Goal: Task Accomplishment & Management: Complete application form

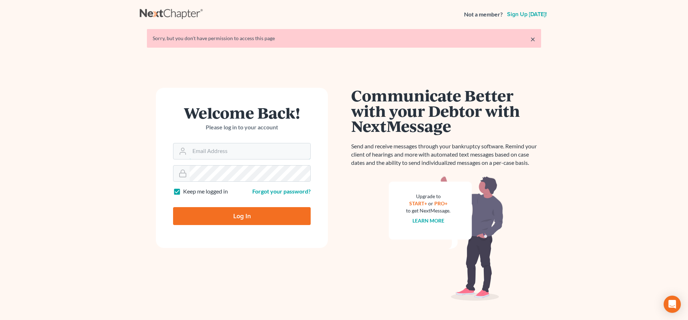
type input "[EMAIL_ADDRESS][DOMAIN_NAME]"
type input "Thinking..."
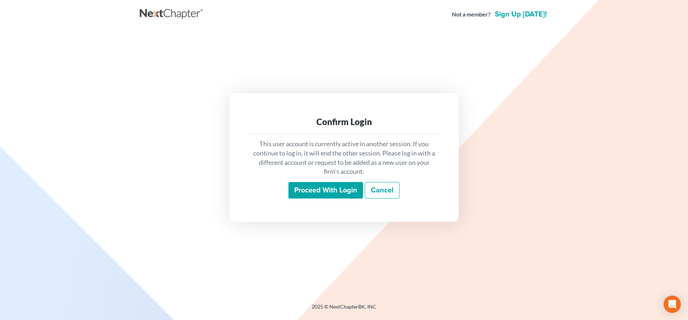
click at [332, 189] on input "Proceed with login" at bounding box center [326, 190] width 75 height 16
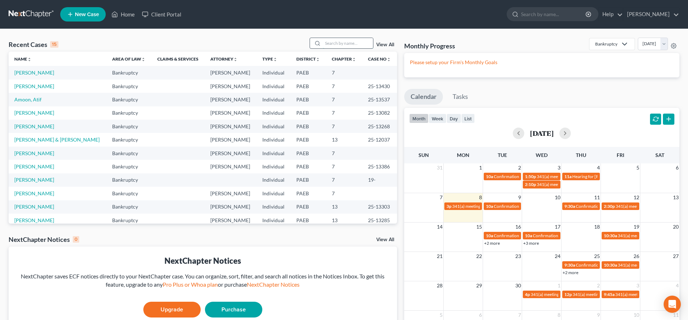
click at [329, 44] on input "search" at bounding box center [348, 43] width 50 height 10
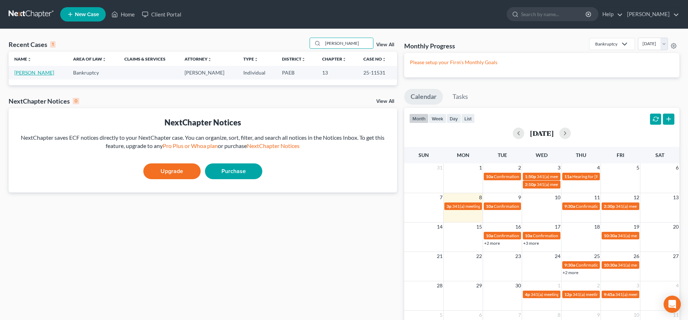
type input "[PERSON_NAME]"
click at [20, 71] on link "Whitton, Meghan" at bounding box center [34, 73] width 40 height 6
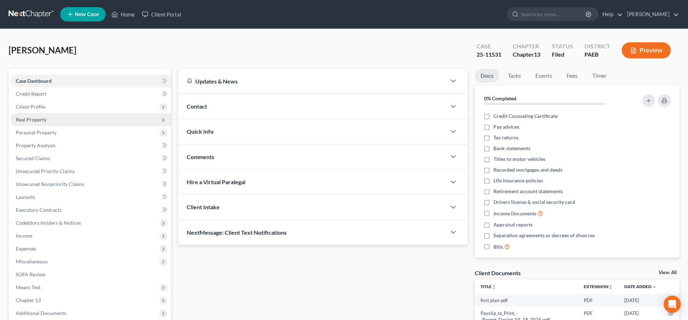
click at [34, 117] on span "Real Property" at bounding box center [31, 120] width 31 height 6
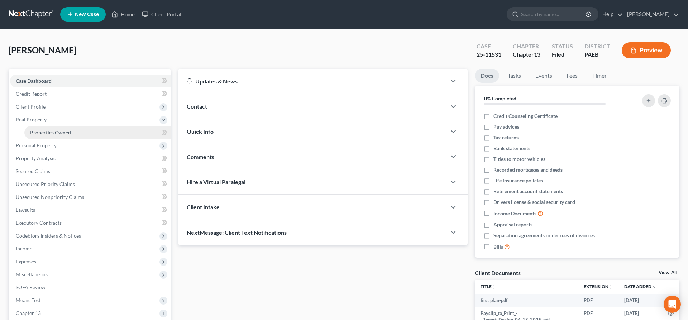
click at [49, 130] on span "Properties Owned" at bounding box center [50, 132] width 41 height 6
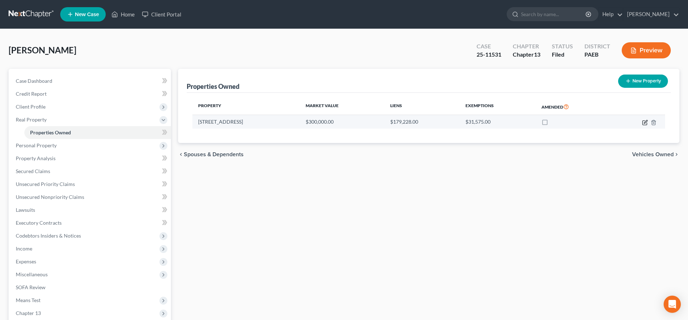
click at [645, 122] on icon "button" at bounding box center [645, 123] width 6 height 6
select select "39"
select select "0"
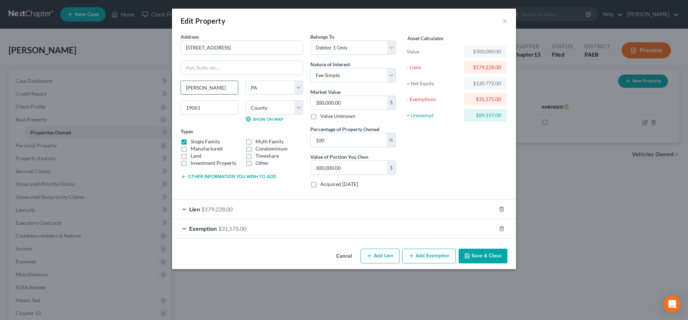
drag, startPoint x: 222, startPoint y: 86, endPoint x: 155, endPoint y: 90, distance: 66.8
click at [181, 90] on input "Marcus Hook" at bounding box center [209, 88] width 57 height 14
type input "Boothwyn"
click at [482, 256] on button "Save & Close" at bounding box center [483, 256] width 49 height 15
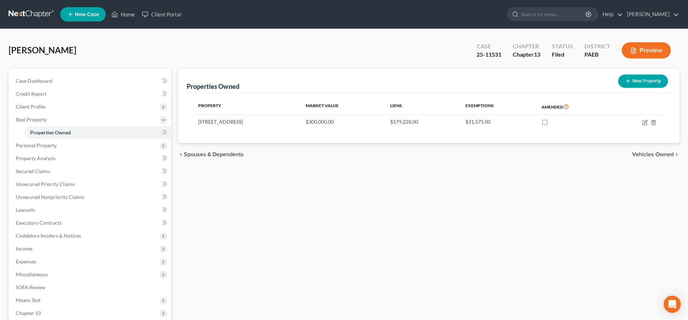
click at [122, 50] on div "Whitton, Meghan Upgraded Case 25-11531 Chapter Chapter 13 Status Filed District…" at bounding box center [344, 53] width 671 height 31
click at [63, 184] on span "Unsecured Priority Claims" at bounding box center [45, 184] width 59 height 6
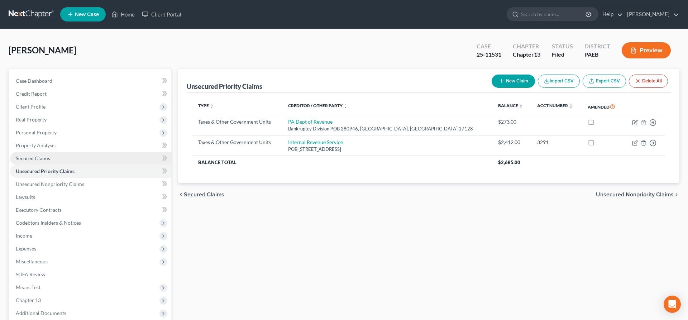
click at [61, 158] on link "Secured Claims" at bounding box center [90, 158] width 161 height 13
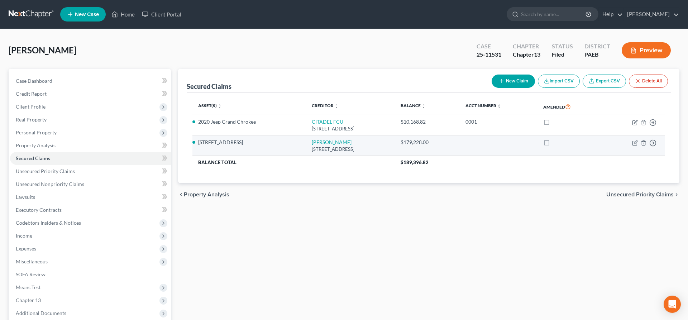
click at [637, 139] on td "Move to E Move to F Move to G Move to Notice Only" at bounding box center [633, 146] width 63 height 20
click at [631, 145] on td "Move to E Move to F Move to G Move to Notice Only" at bounding box center [633, 146] width 63 height 20
click at [633, 141] on icon "button" at bounding box center [635, 143] width 4 height 4
select select "45"
select select "4"
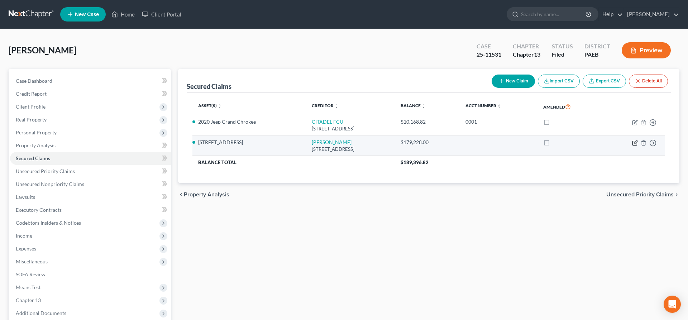
select select "0"
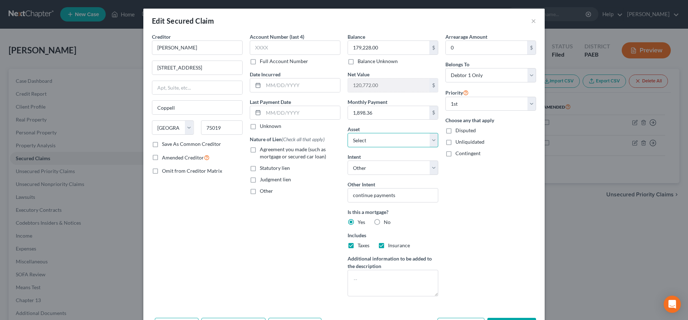
click at [348, 133] on select "Select Other Multiple Assets 1534 Apple Ste - $300000.0 Clothing - clothing - $…" at bounding box center [393, 140] width 91 height 14
click option "1534 Apple Ste - $300000.0" at bounding box center [0, 0] width 0 height 0
click at [534, 24] on button "×" at bounding box center [533, 20] width 5 height 9
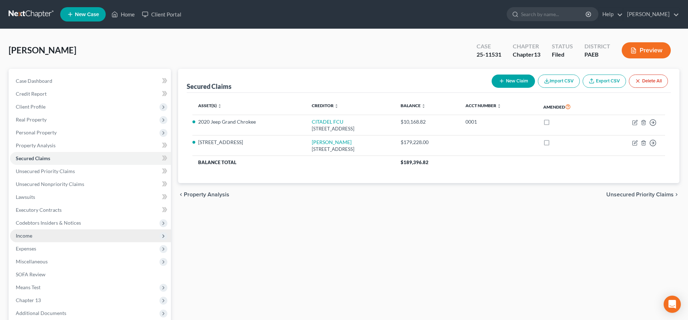
scroll to position [37, 0]
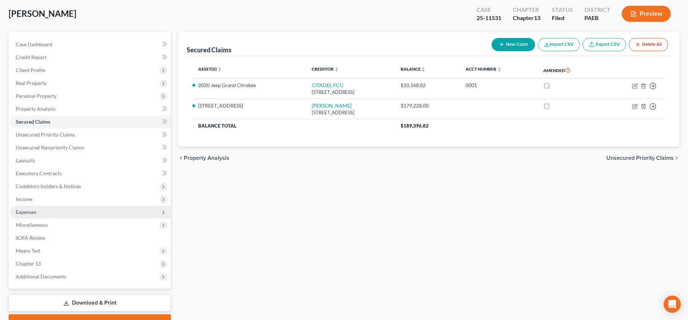
click at [32, 213] on span "Expenses" at bounding box center [26, 212] width 20 height 6
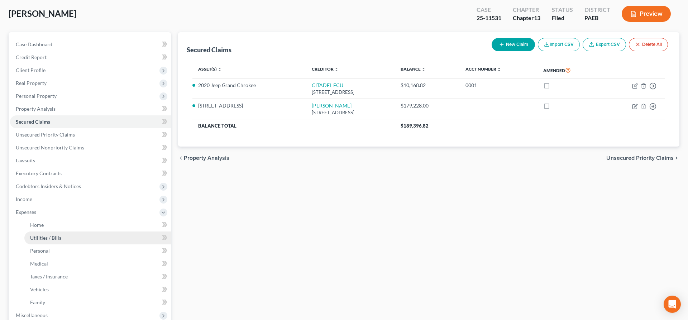
click at [68, 237] on link "Utilities / Bills" at bounding box center [97, 238] width 147 height 13
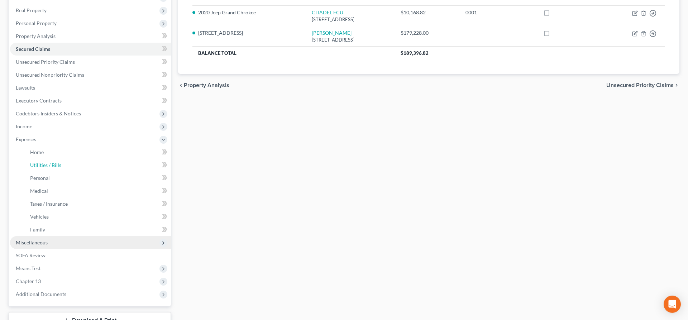
scroll to position [110, 0]
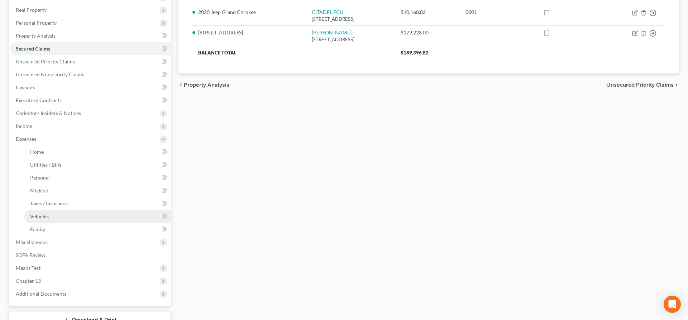
click at [45, 215] on span "Vehicles" at bounding box center [39, 216] width 19 height 6
click at [91, 216] on link "Vehicles" at bounding box center [97, 216] width 147 height 13
click at [34, 216] on span "Vehicles" at bounding box center [39, 216] width 19 height 6
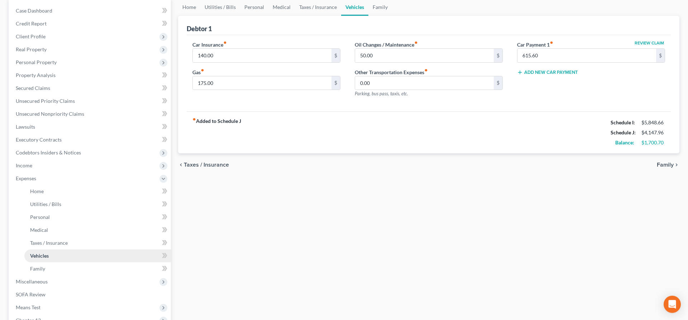
scroll to position [73, 0]
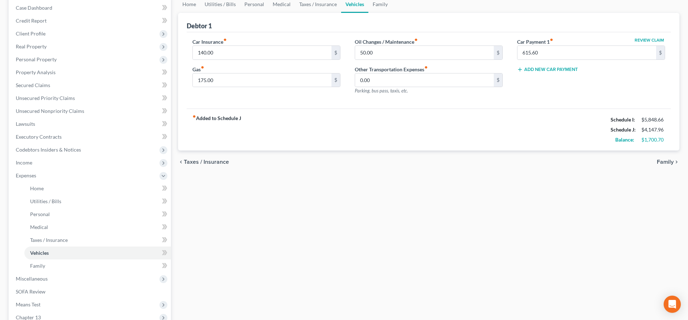
click at [574, 213] on div "Home Utilities / Bills Personal Medical Taxes / Insurance Vehicles Family Debto…" at bounding box center [429, 190] width 509 height 388
click at [203, 161] on span "Taxes / Insurance" at bounding box center [206, 162] width 45 height 6
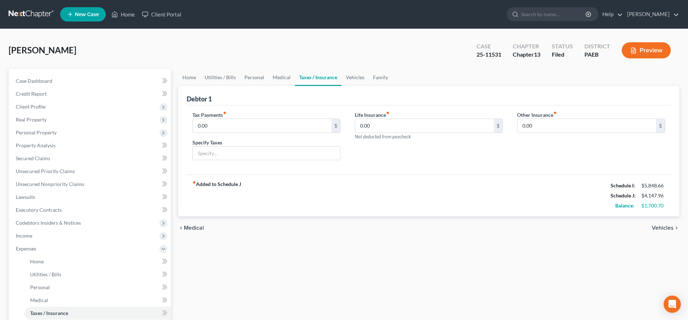
click at [203, 161] on div "Tax Payments fiber_manual_record 0.00 $ Specify Taxes" at bounding box center [266, 138] width 162 height 55
click at [194, 228] on span "Medical" at bounding box center [194, 228] width 20 height 6
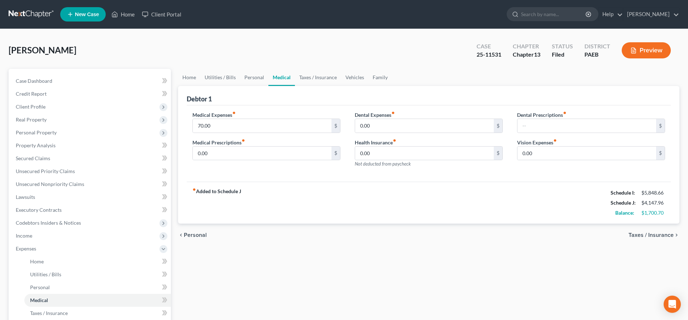
click at [190, 235] on span "Personal" at bounding box center [195, 235] width 23 height 6
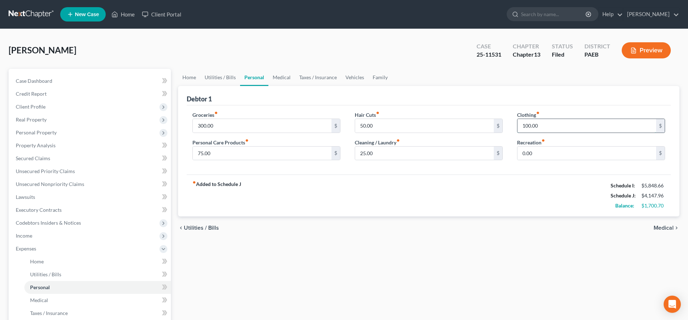
drag, startPoint x: 551, startPoint y: 126, endPoint x: 647, endPoint y: 118, distance: 96.7
click at [647, 119] on input "100.00" at bounding box center [587, 126] width 139 height 14
type input "50"
click at [379, 119] on input "50.00" at bounding box center [424, 126] width 139 height 14
drag, startPoint x: 257, startPoint y: 156, endPoint x: 491, endPoint y: 147, distance: 233.9
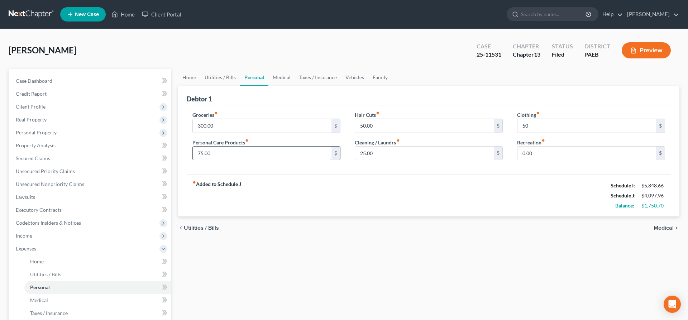
click at [332, 147] on input "75.00" at bounding box center [262, 154] width 139 height 14
click at [586, 196] on div "fiber_manual_record Added to Schedule J Schedule I: $5,848.66 Schedule J: $4,04…" at bounding box center [429, 196] width 484 height 42
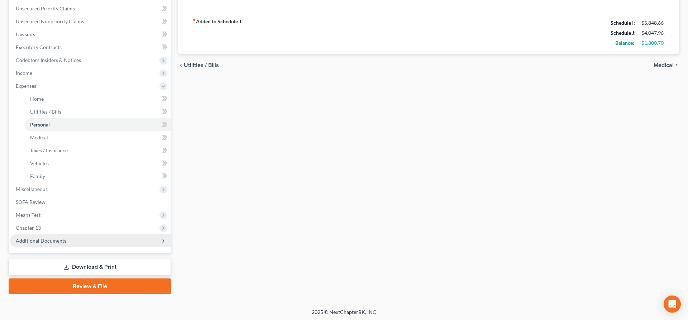
scroll to position [163, 0]
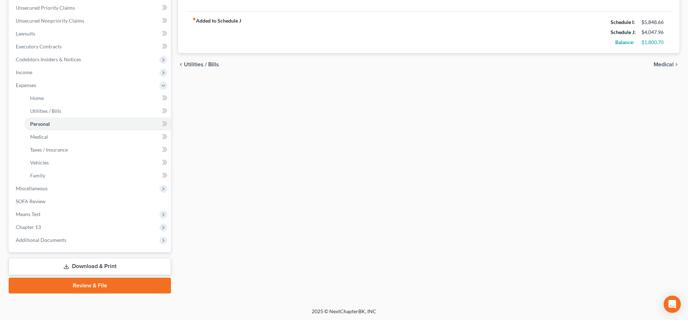
drag, startPoint x: 73, startPoint y: 267, endPoint x: 70, endPoint y: 266, distance: 3.9
click at [73, 267] on link "Download & Print" at bounding box center [90, 266] width 162 height 17
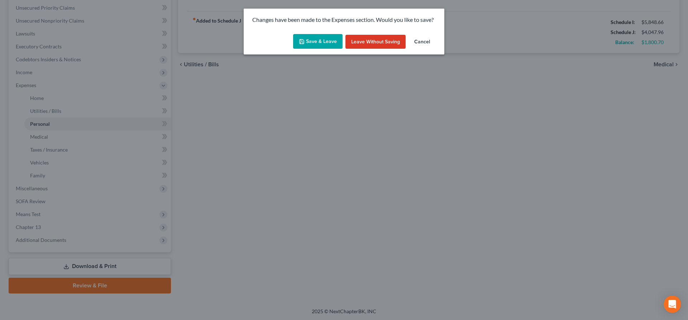
click at [327, 41] on button "Save & Leave" at bounding box center [317, 41] width 49 height 15
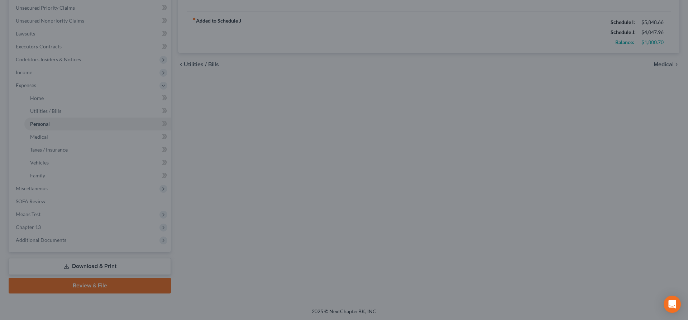
type input "25.00"
type input "50.00"
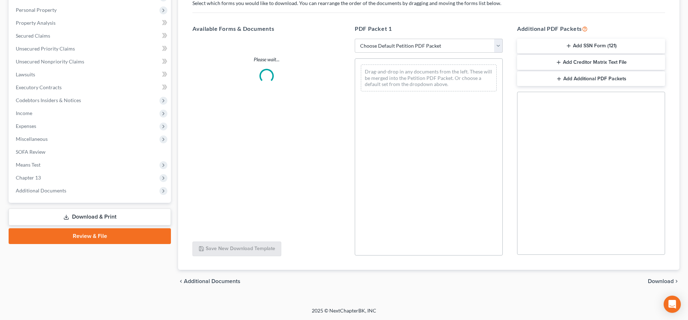
scroll to position [122, 0]
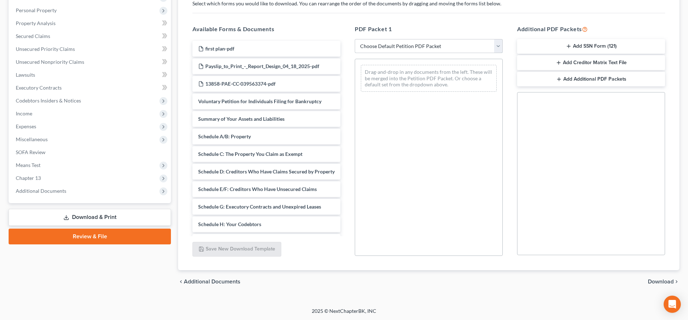
click at [355, 39] on select "Choose Default Petition PDF Packet Complete Bankruptcy Petition (all forms and …" at bounding box center [429, 46] width 148 height 14
select select "2"
click option "Amended Forms" at bounding box center [0, 0] width 0 height 0
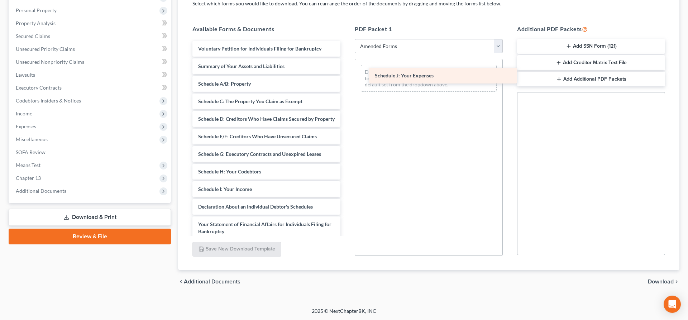
drag, startPoint x: 225, startPoint y: 203, endPoint x: 402, endPoint y: 72, distance: 219.9
click at [346, 72] on div "Schedule J: Your Expenses Voluntary Petition for Individuals Filing for Bankrup…" at bounding box center [267, 196] width 160 height 311
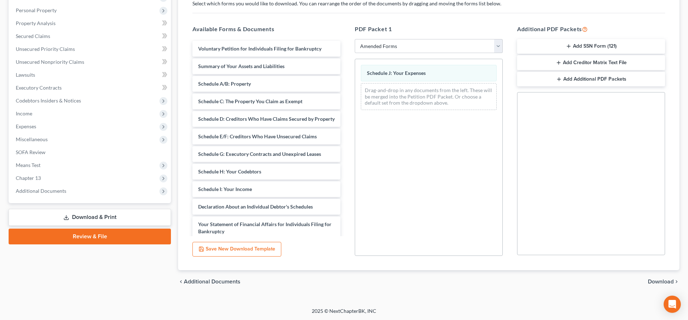
click at [664, 280] on span "Download" at bounding box center [661, 282] width 26 height 6
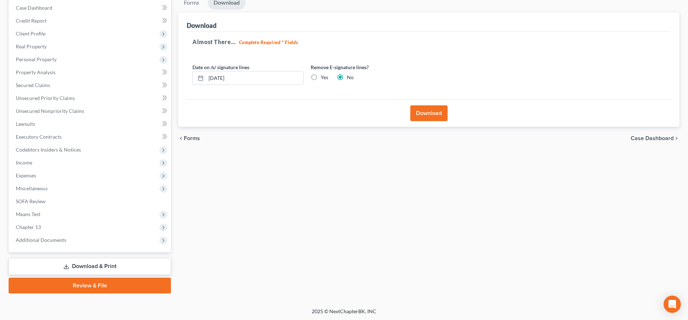
click at [428, 115] on button "Download" at bounding box center [428, 113] width 37 height 16
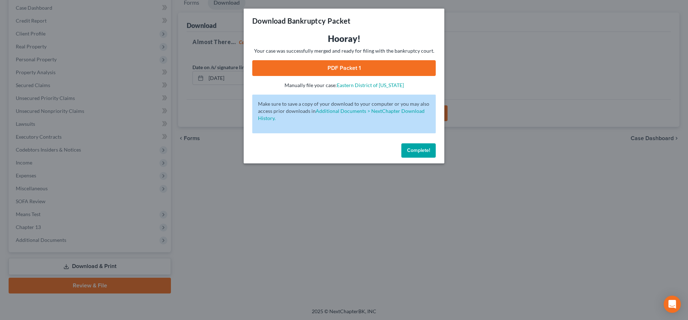
click at [319, 66] on link "PDF Packet 1" at bounding box center [344, 68] width 184 height 16
click at [408, 151] on span "Complete!" at bounding box center [418, 150] width 23 height 6
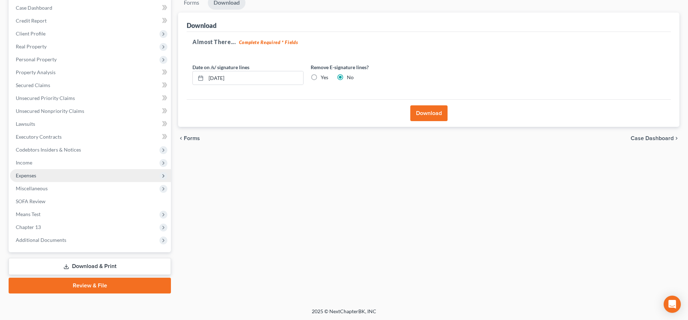
click at [34, 174] on span "Expenses" at bounding box center [26, 175] width 20 height 6
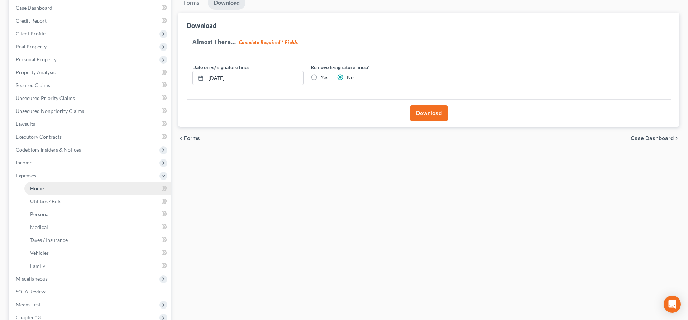
click at [62, 191] on link "Home" at bounding box center [97, 188] width 147 height 13
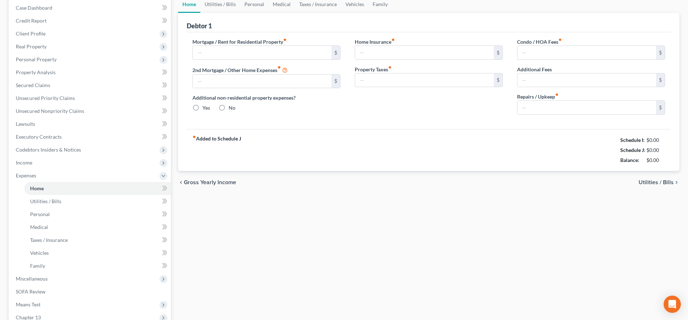
type input "1,898.36"
type input "0.00"
radio input "true"
type input "0.00"
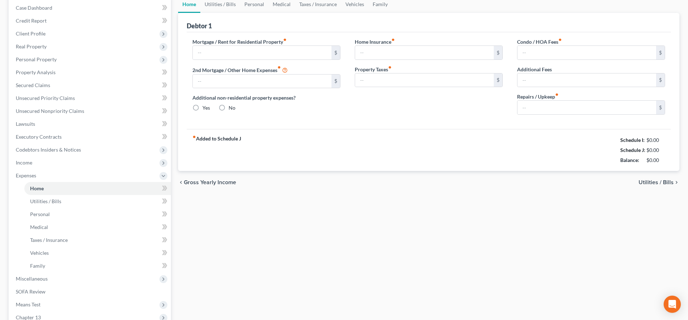
type input "0.00"
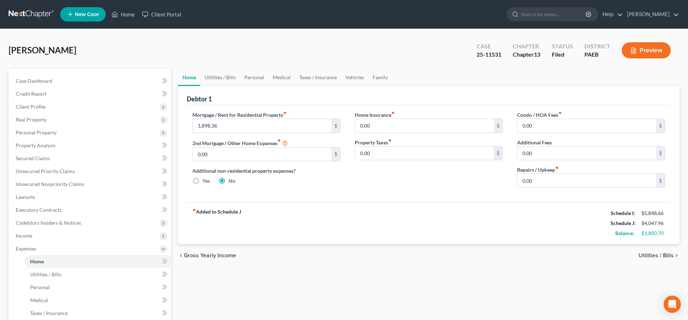
click at [660, 254] on span "Utilities / Bills" at bounding box center [656, 256] width 35 height 6
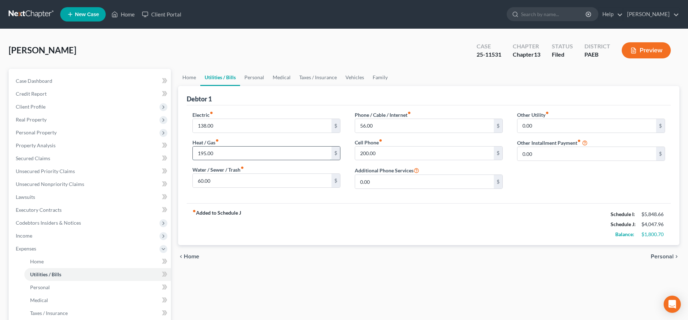
click at [221, 153] on input "195.00" at bounding box center [262, 154] width 139 height 14
type input "160"
click at [333, 197] on div "Electric fiber_manual_record 138.00 $ Heat / Gas fiber_manual_record 160 $ Wate…" at bounding box center [429, 154] width 484 height 98
drag, startPoint x: 339, startPoint y: 208, endPoint x: 343, endPoint y: 203, distance: 6.8
click at [340, 206] on div "fiber_manual_record Added to Schedule J Schedule I: $5,848.66 Schedule J: $4,01…" at bounding box center [429, 224] width 484 height 42
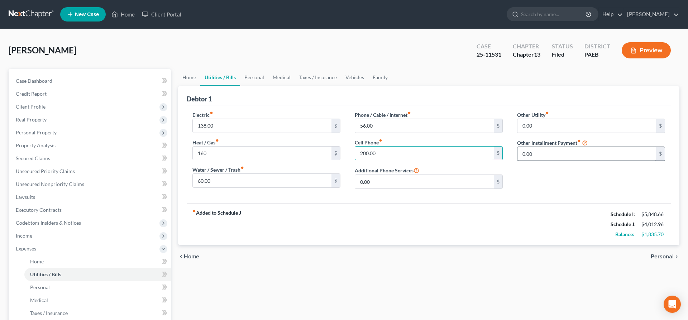
drag, startPoint x: 391, startPoint y: 151, endPoint x: 634, endPoint y: 153, distance: 243.1
click at [494, 154] on input "200.00" at bounding box center [424, 154] width 139 height 14
type input "190"
click at [539, 231] on div "fiber_manual_record Added to Schedule J Schedule I: $5,848.66 Schedule J: $4,00…" at bounding box center [429, 224] width 484 height 42
click at [498, 221] on div "fiber_manual_record Added to Schedule J Schedule I: $5,848.66 Schedule J: $4,00…" at bounding box center [429, 224] width 484 height 42
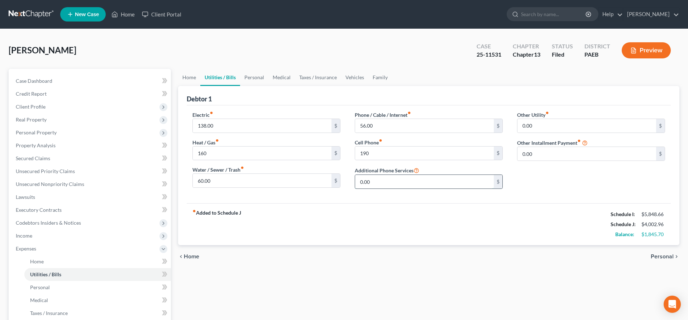
click at [423, 185] on input "0.00" at bounding box center [424, 182] width 139 height 14
click at [417, 181] on input "0.00" at bounding box center [424, 182] width 139 height 14
drag, startPoint x: 222, startPoint y: 182, endPoint x: 413, endPoint y: 193, distance: 191.7
click at [332, 187] on input "60.00" at bounding box center [262, 181] width 139 height 14
type input "50"
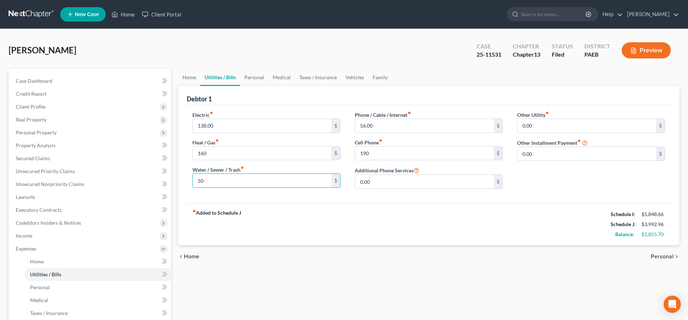
click at [465, 242] on div "fiber_manual_record Added to Schedule J Schedule I: $5,848.66 Schedule J: $3,99…" at bounding box center [429, 224] width 484 height 42
click at [221, 262] on div "chevron_left Home Personal chevron_right" at bounding box center [429, 256] width 502 height 23
click at [209, 179] on input "50" at bounding box center [262, 181] width 139 height 14
click at [215, 156] on input "160" at bounding box center [262, 154] width 139 height 14
drag, startPoint x: 227, startPoint y: 124, endPoint x: 185, endPoint y: 122, distance: 42.3
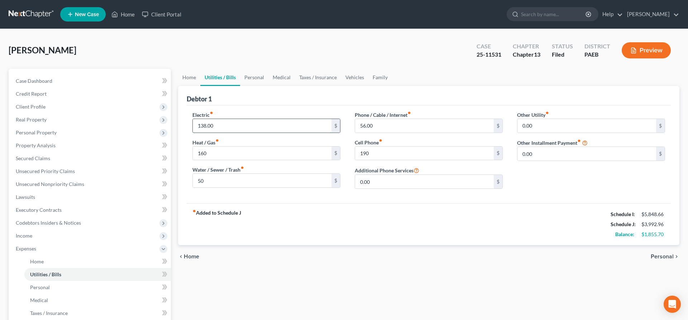
click at [193, 122] on input "138.00" at bounding box center [262, 126] width 139 height 14
drag, startPoint x: 227, startPoint y: 124, endPoint x: 214, endPoint y: 123, distance: 13.0
click at [214, 123] on input "1,138.00" at bounding box center [262, 126] width 139 height 14
type input "1"
type input "140"
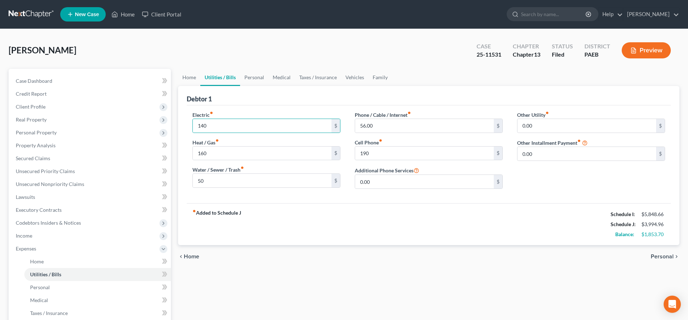
click at [440, 208] on div "fiber_manual_record Added to Schedule J Schedule I: $5,848.66 Schedule J: $3,99…" at bounding box center [429, 224] width 484 height 42
drag, startPoint x: 198, startPoint y: 256, endPoint x: 210, endPoint y: 240, distance: 19.7
click at [198, 256] on span "Home" at bounding box center [191, 257] width 15 height 6
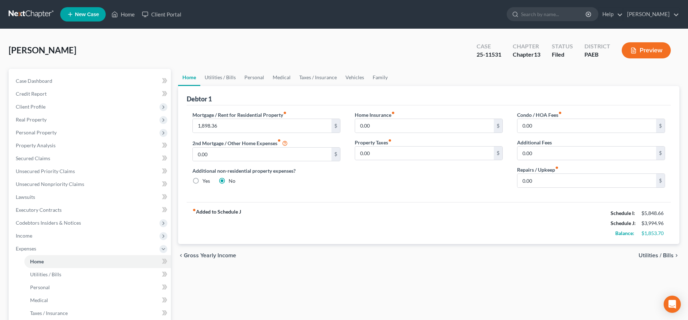
click at [668, 255] on span "Utilities / Bills" at bounding box center [656, 256] width 35 height 6
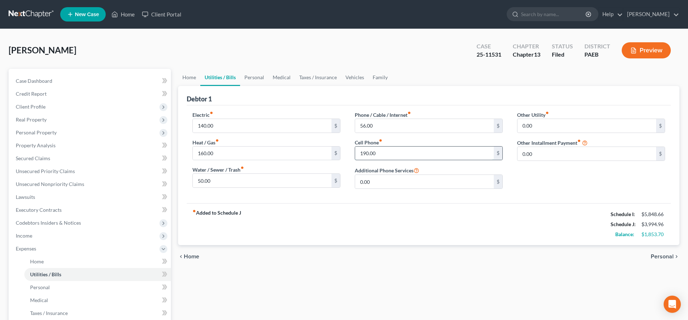
click at [386, 155] on input "190.00" at bounding box center [424, 154] width 139 height 14
type input "195"
click at [432, 184] on input "0.00" at bounding box center [424, 182] width 139 height 14
click at [209, 271] on div "Home Utilities / Bills Personal Medical Taxes / Insurance Vehicles Family Debto…" at bounding box center [429, 263] width 509 height 388
click at [399, 127] on input "56.00" at bounding box center [424, 126] width 139 height 14
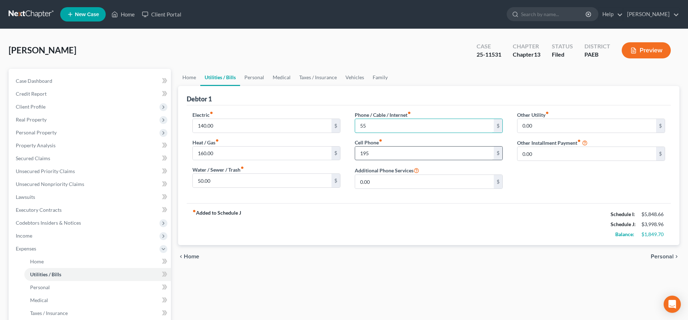
type input "55"
click at [412, 154] on input "195" at bounding box center [424, 154] width 139 height 14
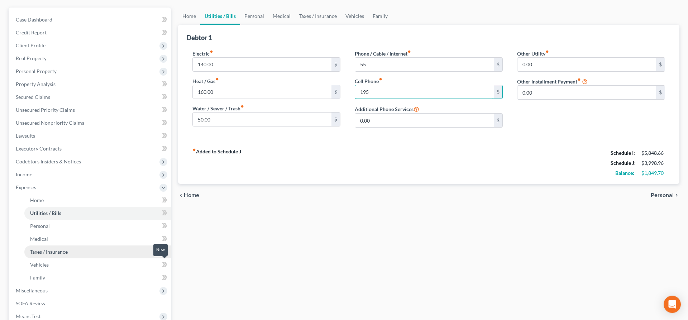
scroll to position [73, 0]
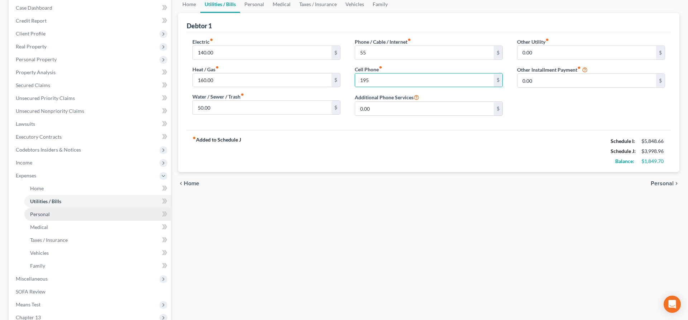
click at [33, 212] on span "Personal" at bounding box center [40, 214] width 20 height 6
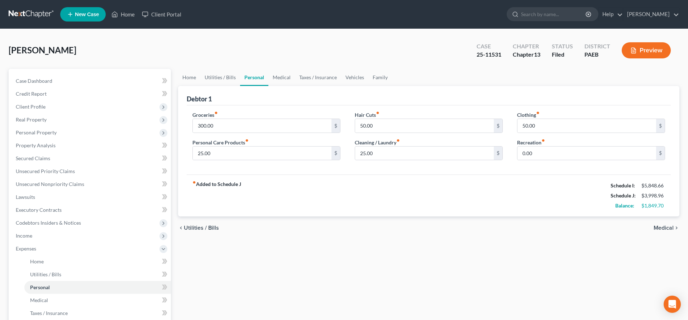
click at [656, 225] on span "Medical" at bounding box center [664, 228] width 20 height 6
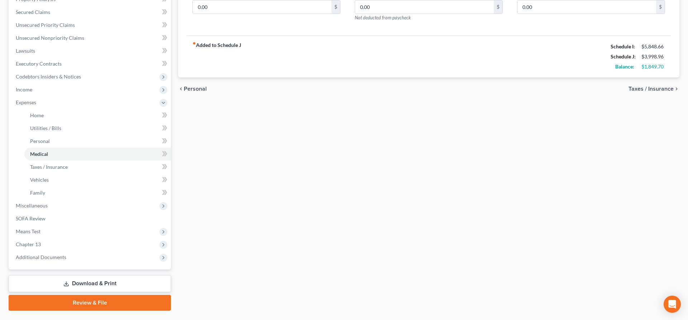
scroll to position [163, 0]
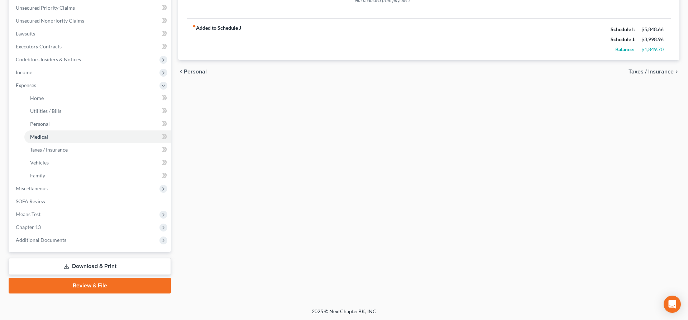
click at [63, 266] on link "Download & Print" at bounding box center [90, 266] width 162 height 17
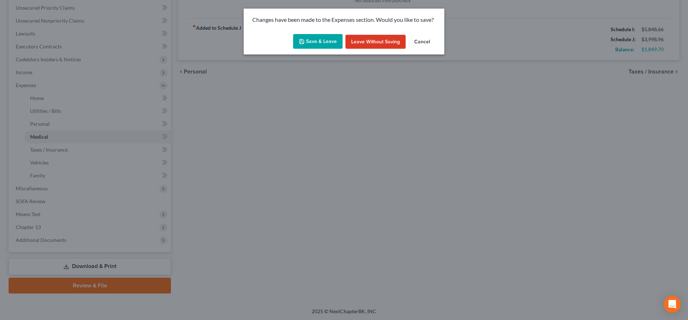
click at [320, 39] on button "Save & Leave" at bounding box center [317, 41] width 49 height 15
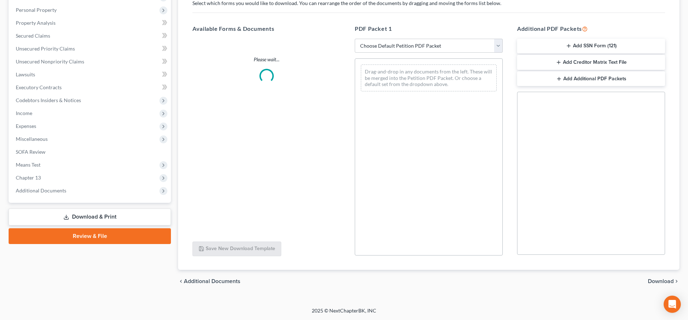
scroll to position [122, 0]
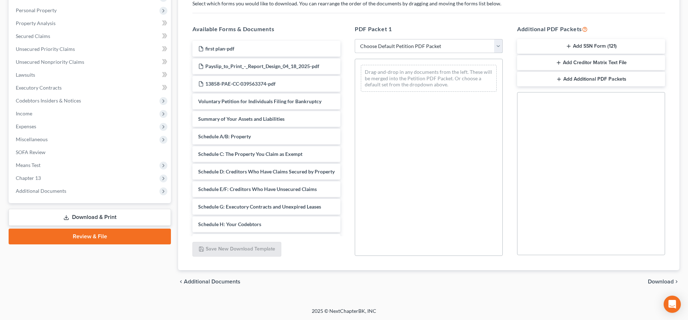
click at [355, 39] on select "Choose Default Petition PDF Packet Complete Bankruptcy Petition (all forms and …" at bounding box center [429, 46] width 148 height 14
select select "2"
click option "Amended Forms" at bounding box center [0, 0] width 0 height 0
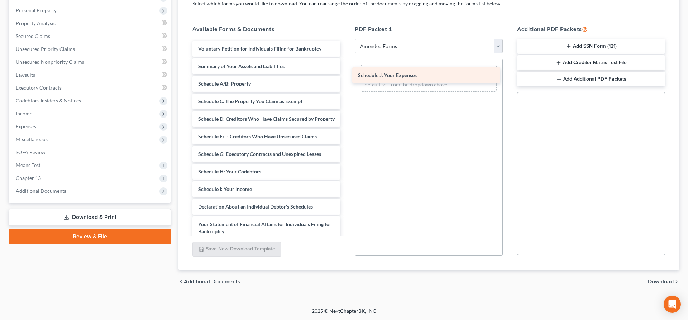
drag, startPoint x: 243, startPoint y: 203, endPoint x: 404, endPoint y: 71, distance: 207.3
click at [346, 71] on div "Schedule J: Your Expenses Voluntary Petition for Individuals Filing for Bankrup…" at bounding box center [267, 196] width 160 height 311
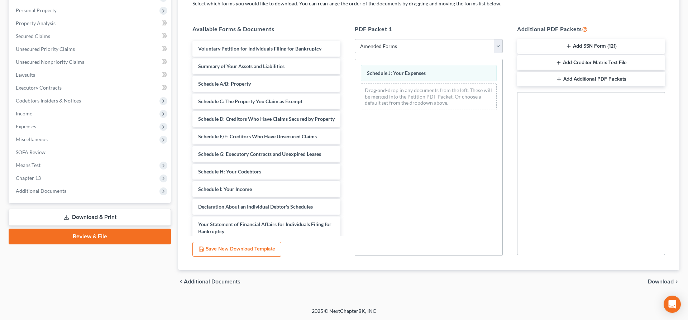
click at [662, 281] on span "Download" at bounding box center [661, 282] width 26 height 6
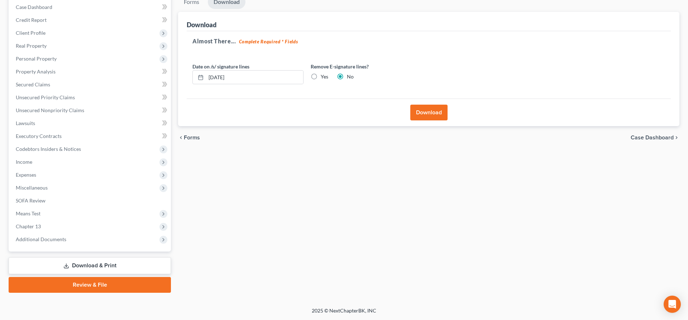
scroll to position [73, 0]
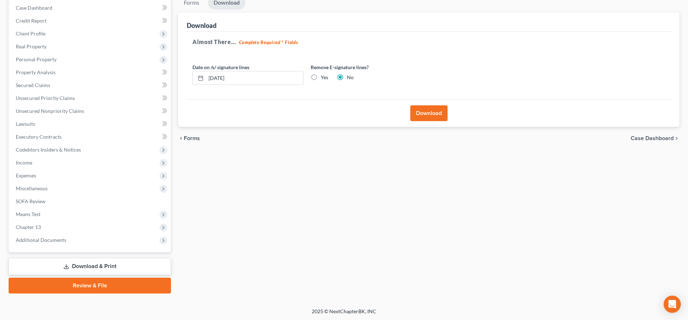
click at [417, 113] on button "Download" at bounding box center [428, 113] width 37 height 16
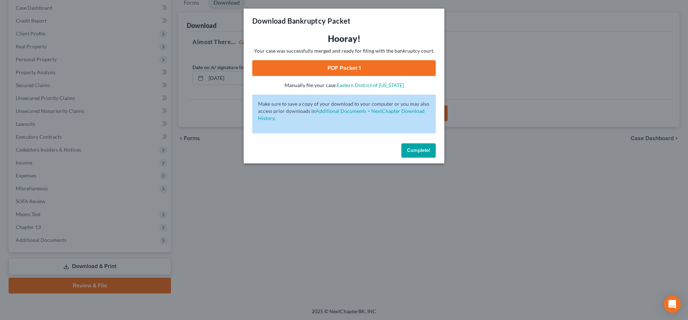
click at [367, 67] on link "PDF Packet 1" at bounding box center [344, 68] width 184 height 16
drag, startPoint x: 418, startPoint y: 146, endPoint x: 429, endPoint y: 72, distance: 74.3
click at [418, 145] on button "Complete!" at bounding box center [419, 150] width 34 height 14
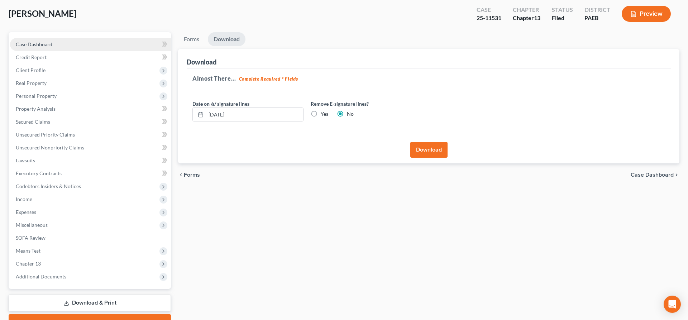
scroll to position [0, 0]
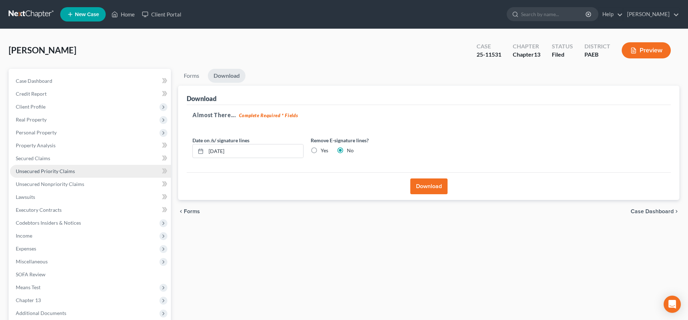
click at [51, 168] on link "Unsecured Priority Claims" at bounding box center [90, 171] width 161 height 13
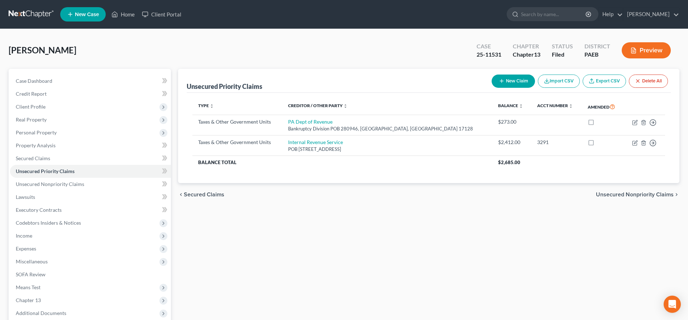
click at [48, 39] on div "Whitton, Meghan Upgraded Case 25-11531 Chapter Chapter 13 Status Filed District…" at bounding box center [344, 53] width 671 height 31
click at [34, 158] on span "Secured Claims" at bounding box center [33, 158] width 34 height 6
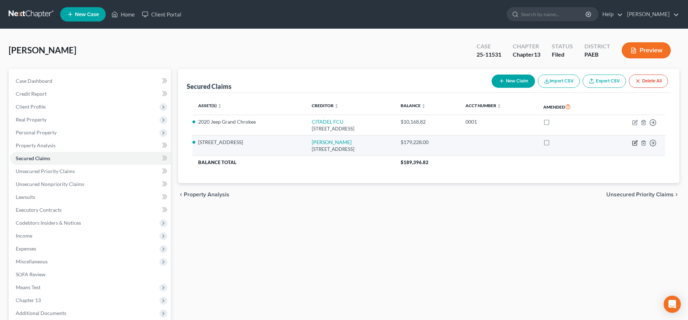
click at [635, 143] on icon "button" at bounding box center [635, 143] width 6 height 6
select select "45"
select select "2"
select select "4"
select select "0"
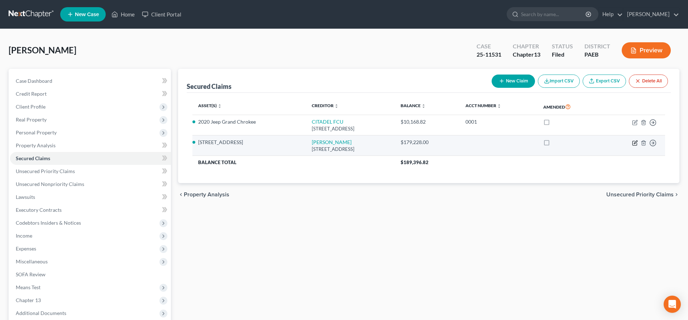
select select "0"
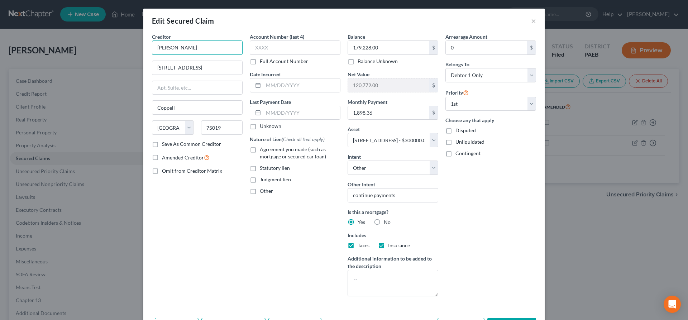
click at [191, 46] on input "Mr. Cooper" at bounding box center [197, 48] width 91 height 14
drag, startPoint x: 191, startPoint y: 44, endPoint x: 115, endPoint y: 45, distance: 75.6
click at [152, 45] on input "Mr. Cooper" at bounding box center [197, 48] width 91 height 14
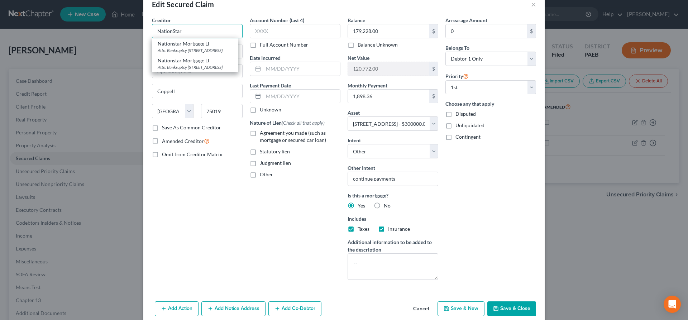
scroll to position [48, 0]
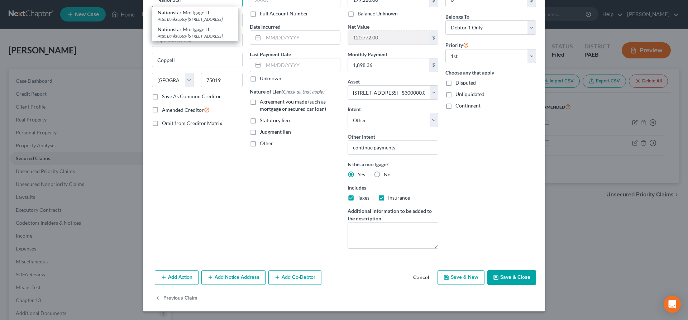
type input "NationStar"
click at [515, 272] on button "Save & Close" at bounding box center [512, 277] width 49 height 15
select select
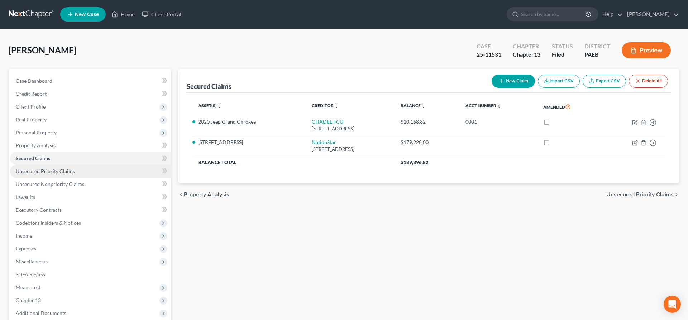
click at [36, 173] on span "Unsecured Priority Claims" at bounding box center [45, 171] width 59 height 6
